Goal: Find contact information: Obtain details needed to contact an individual or organization

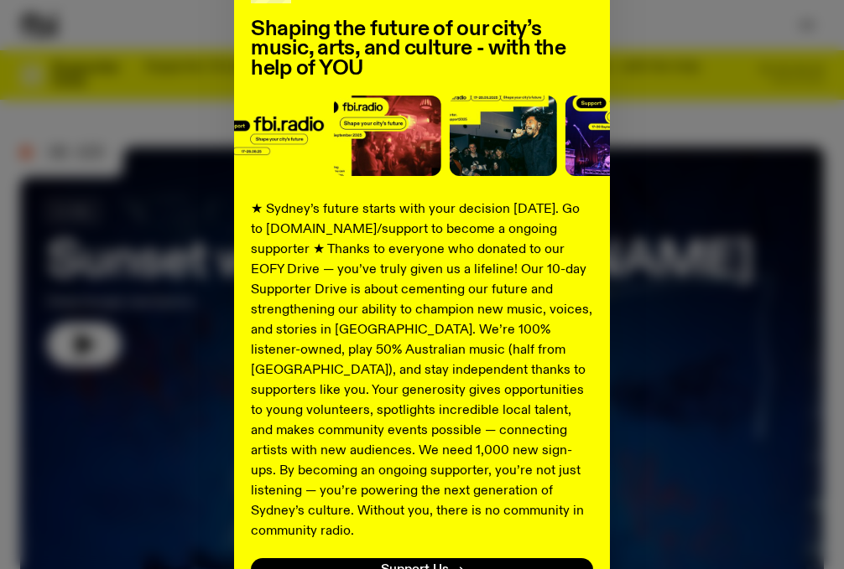
scroll to position [260, 0]
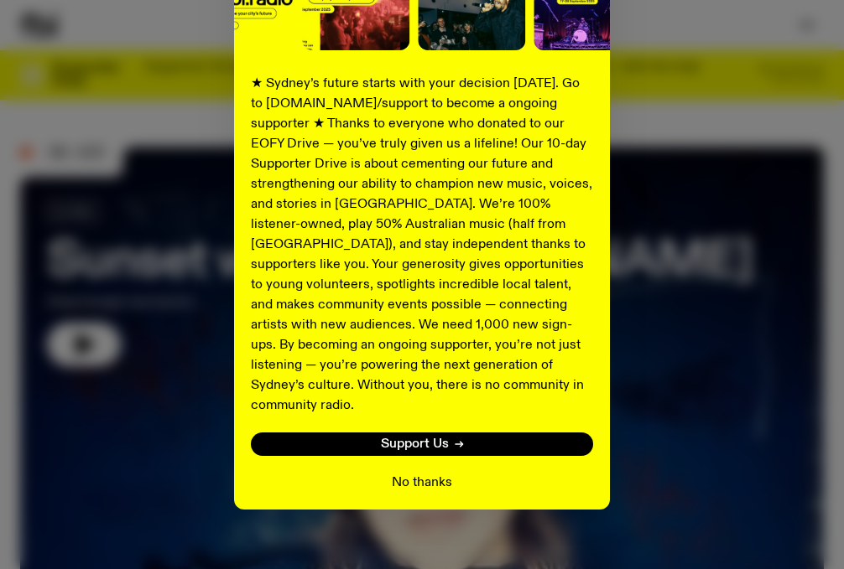
click at [421, 473] on button "No thanks" at bounding box center [422, 483] width 60 height 20
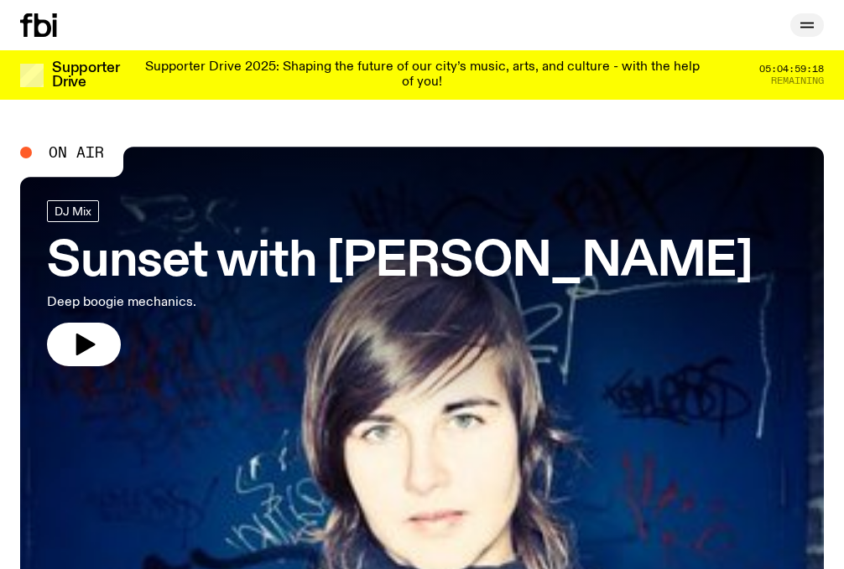
click at [811, 22] on icon "button" at bounding box center [807, 25] width 20 height 20
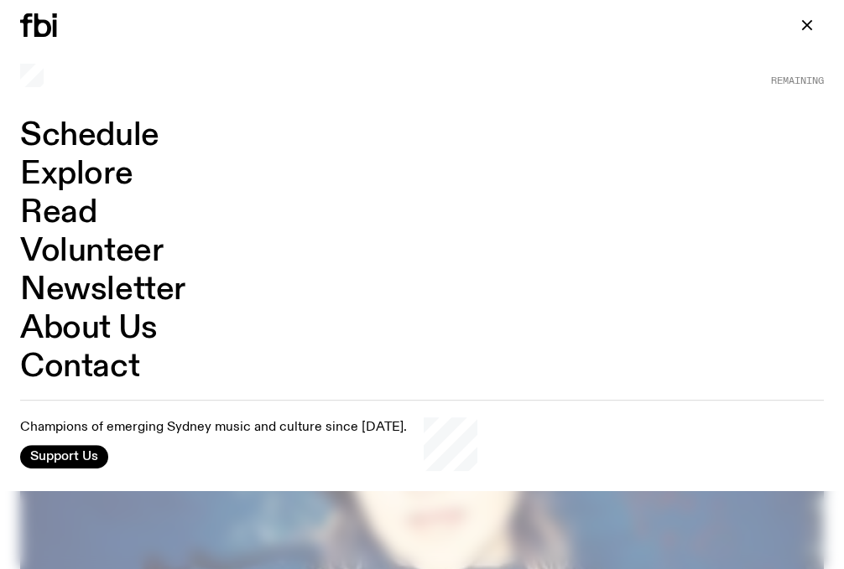
click at [109, 361] on link "Contact" at bounding box center [79, 367] width 119 height 32
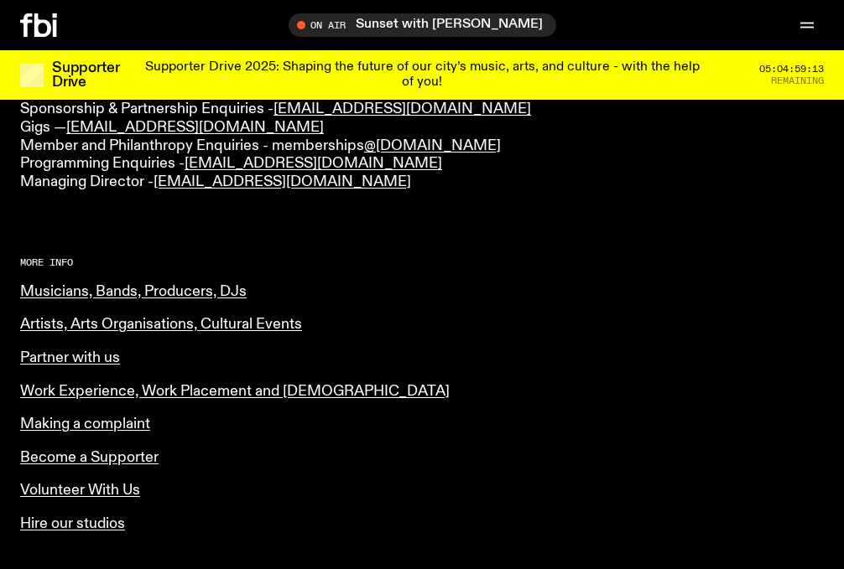
scroll to position [591, 0]
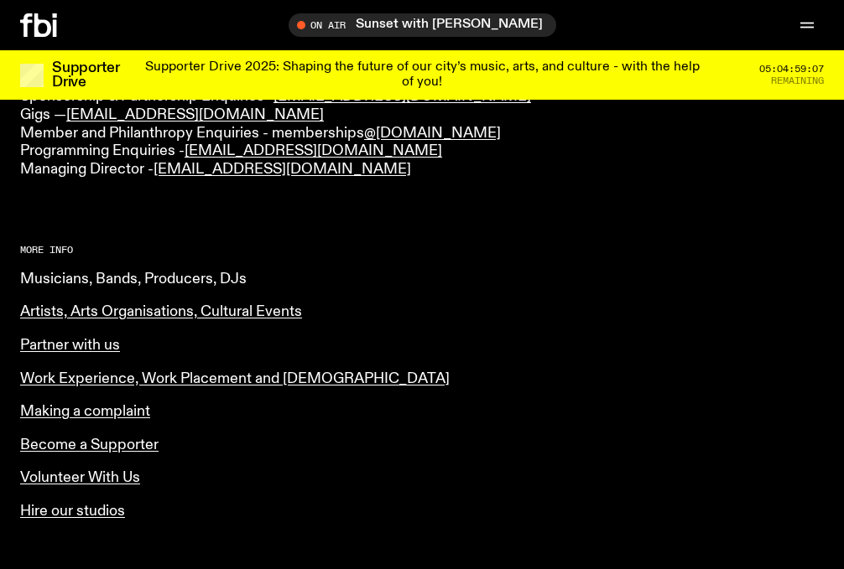
click at [178, 272] on link "Musicians, Bands, Producers, DJs" at bounding box center [133, 279] width 226 height 15
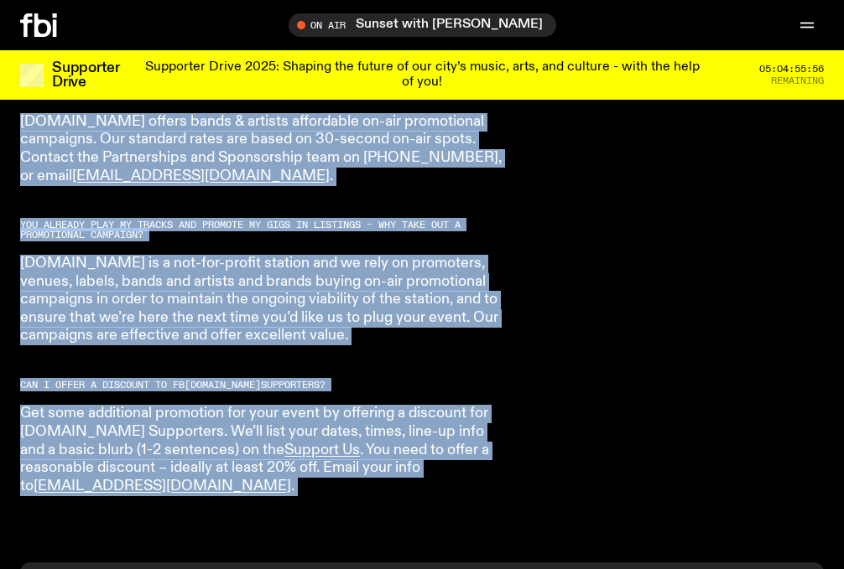
scroll to position [3035, 0]
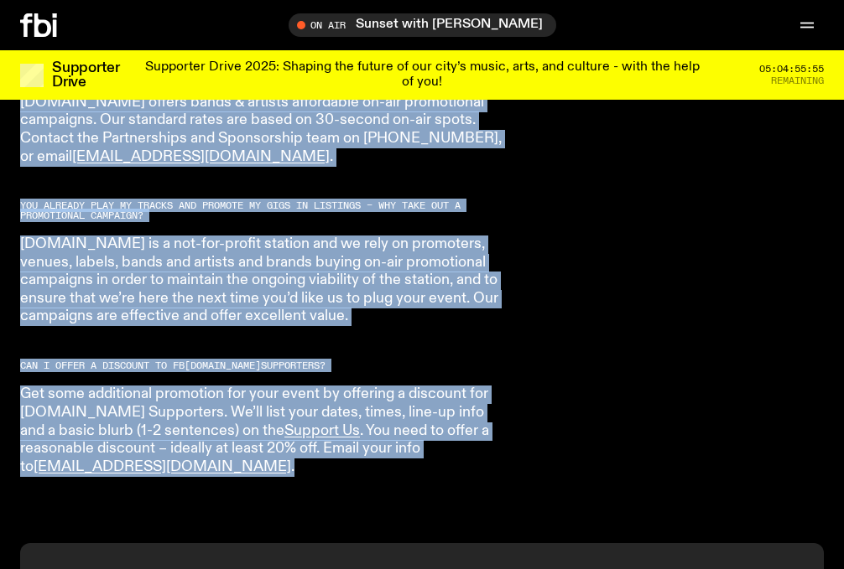
drag, startPoint x: 23, startPoint y: 131, endPoint x: 233, endPoint y: 442, distance: 375.7
copy div "Lor ips d sitametc, ad e sedd, e temporin, ut LA etd magn al enim ad mini venia…"
